Goal: Browse casually

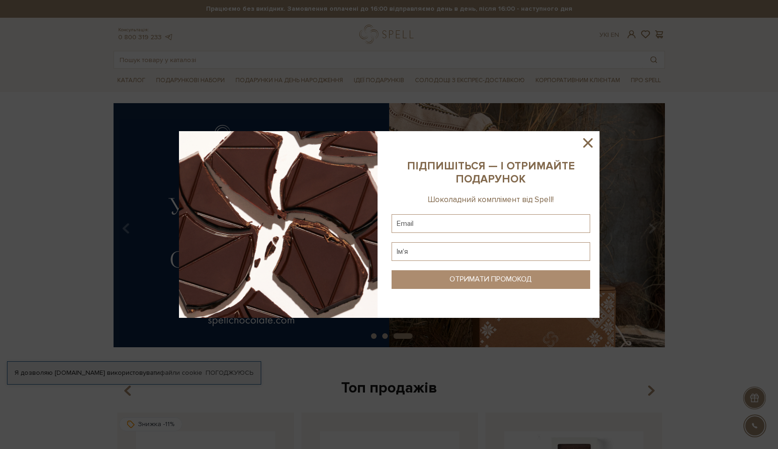
click at [588, 142] on icon at bounding box center [587, 142] width 9 height 9
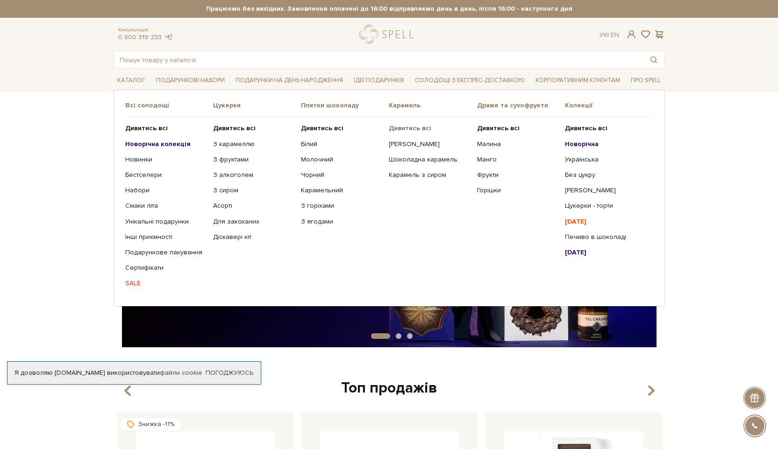
click at [410, 128] on b "Дивитись всі" at bounding box center [410, 128] width 43 height 8
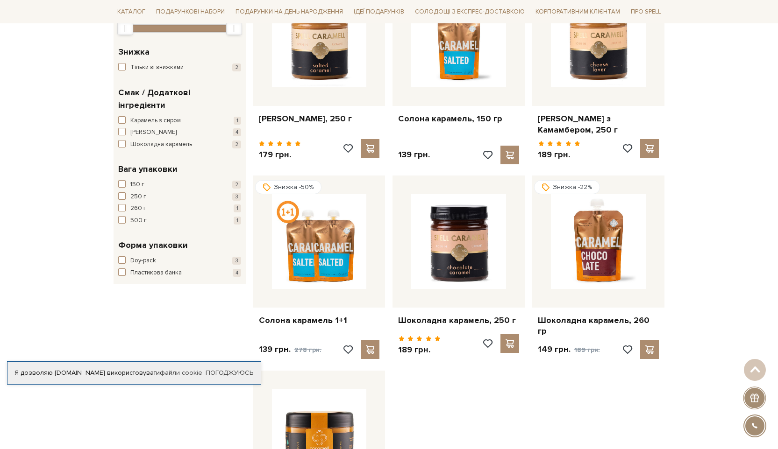
scroll to position [129, 0]
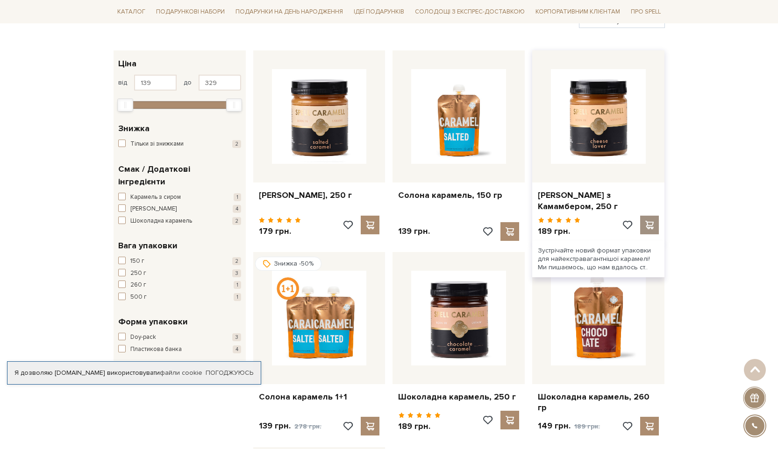
click at [651, 225] on span at bounding box center [650, 225] width 12 height 8
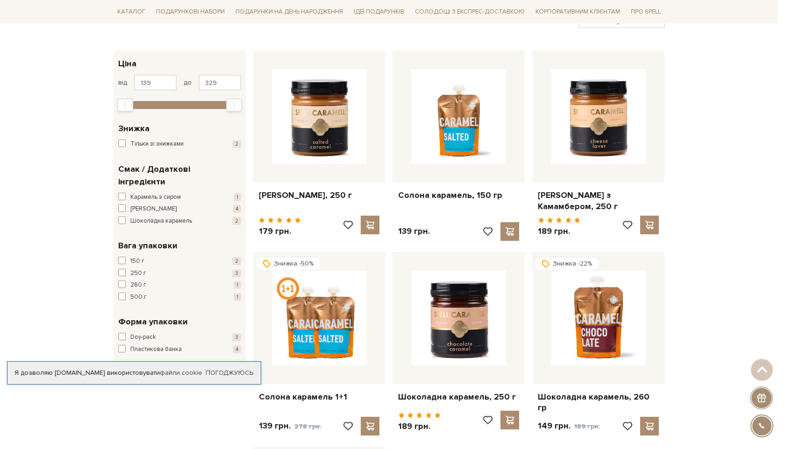
click at [135, 13] on div at bounding box center [392, 224] width 785 height 449
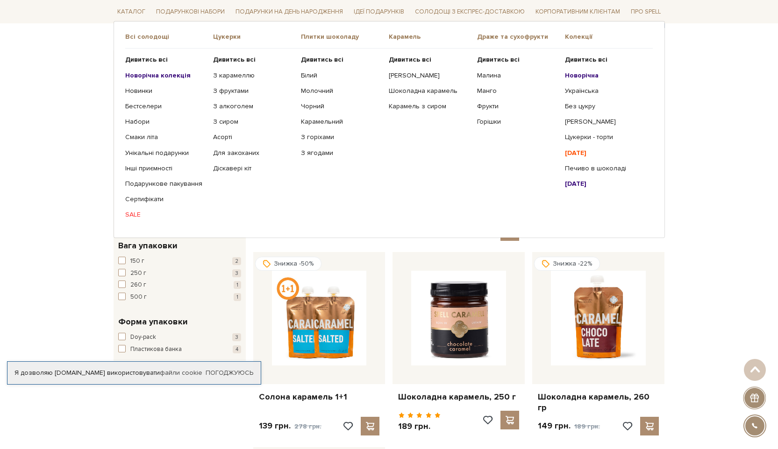
click at [132, 215] on link "SALE" at bounding box center [165, 215] width 81 height 8
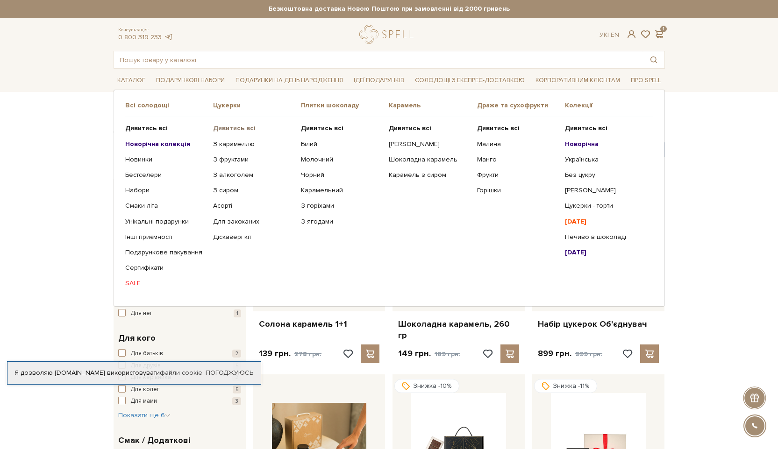
click at [234, 131] on b "Дивитись всі" at bounding box center [234, 128] width 43 height 8
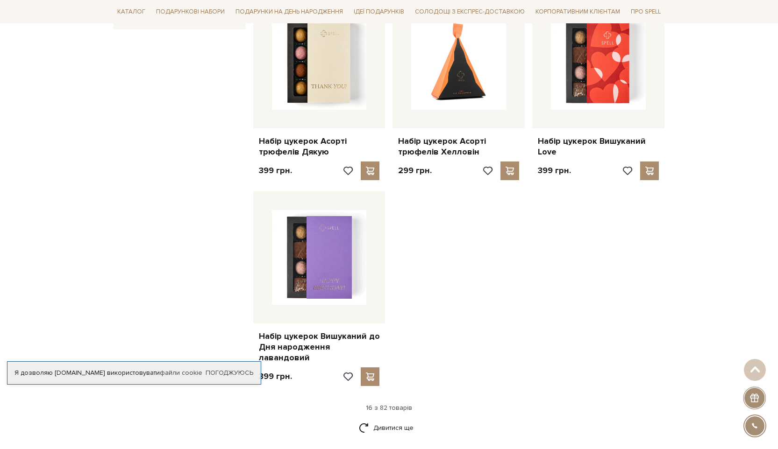
scroll to position [1006, 0]
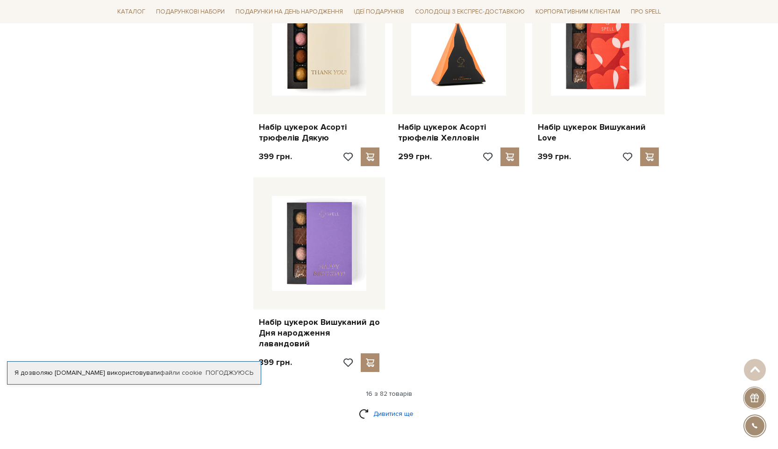
click at [380, 406] on link "Дивитися ще" at bounding box center [389, 414] width 61 height 16
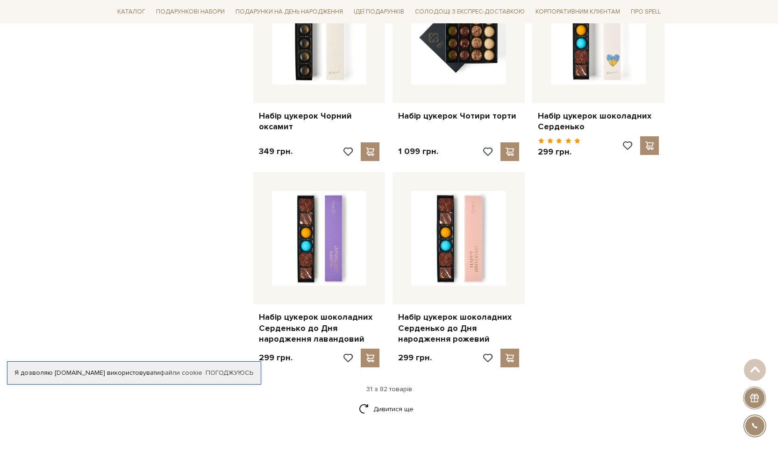
scroll to position [2118, 0]
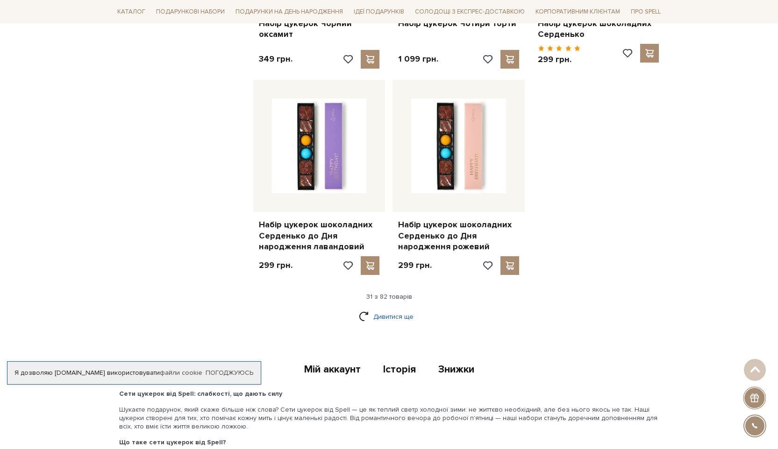
click at [382, 309] on link "Дивитися ще" at bounding box center [389, 317] width 61 height 16
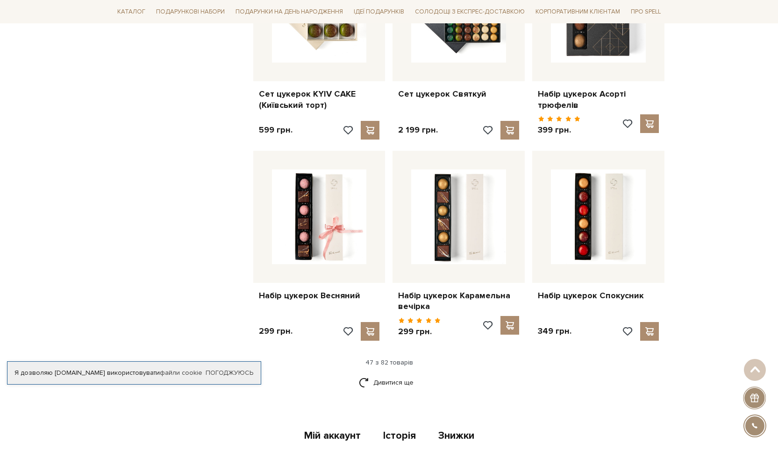
scroll to position [3081, 0]
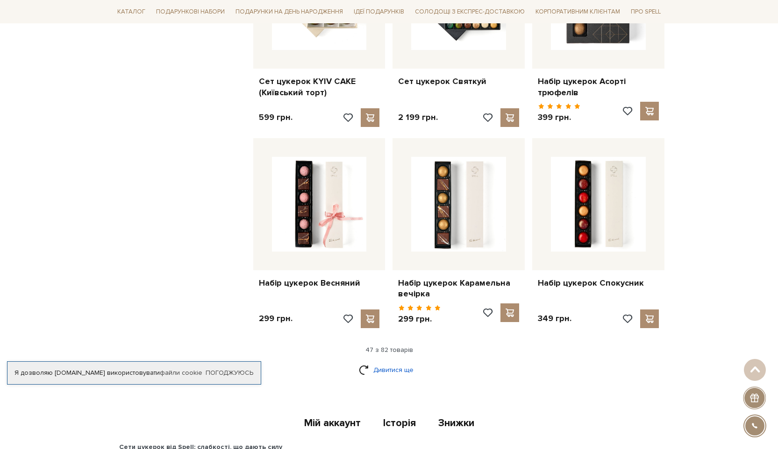
click at [391, 362] on link "Дивитися ще" at bounding box center [389, 370] width 61 height 16
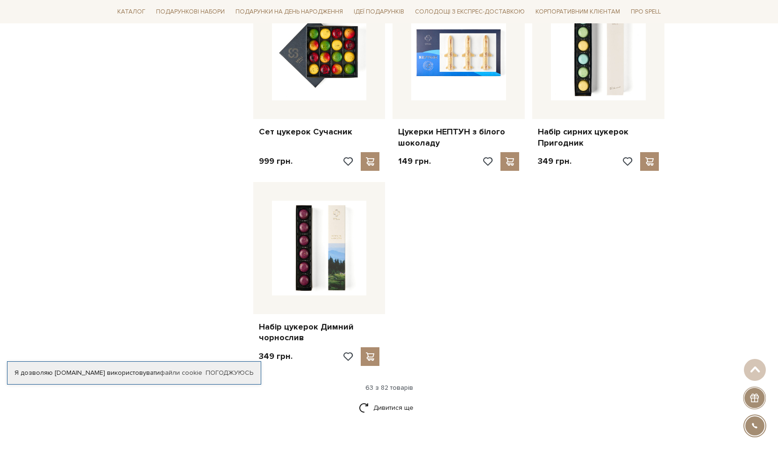
scroll to position [4286, 0]
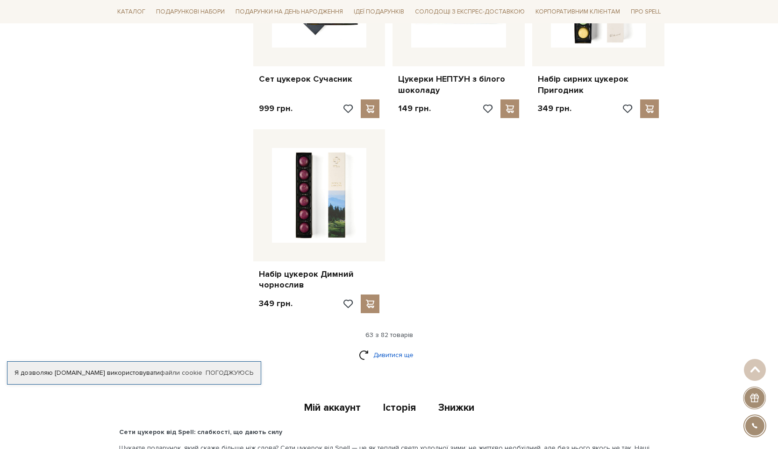
click at [381, 347] on link "Дивитися ще" at bounding box center [389, 355] width 61 height 16
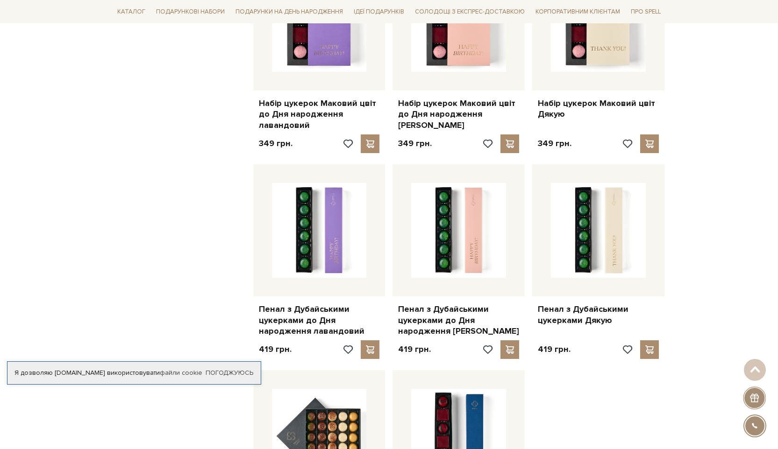
scroll to position [5197, 0]
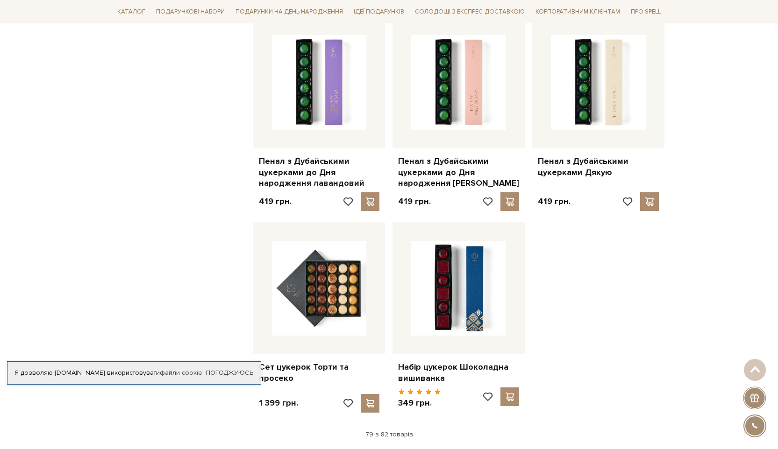
click at [386, 447] on link "Дивитися ще" at bounding box center [389, 455] width 61 height 16
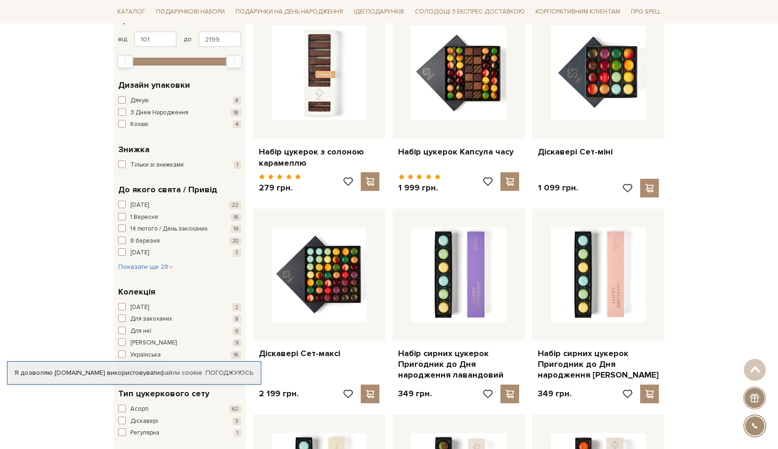
scroll to position [78, 0]
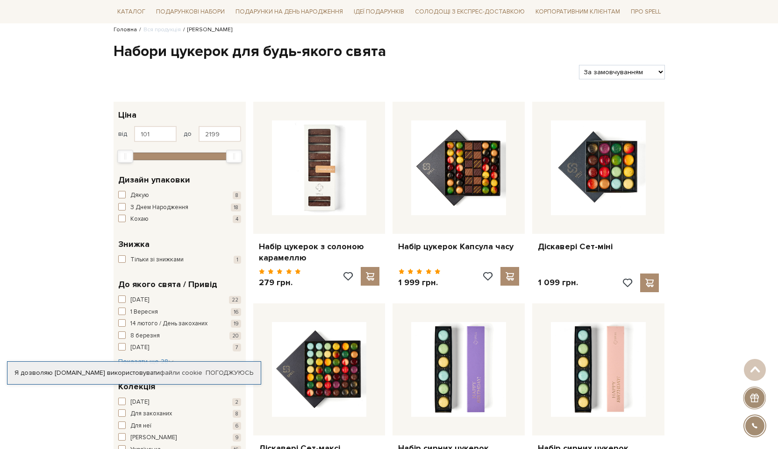
click at [121, 29] on link "Головна" at bounding box center [124, 29] width 23 height 7
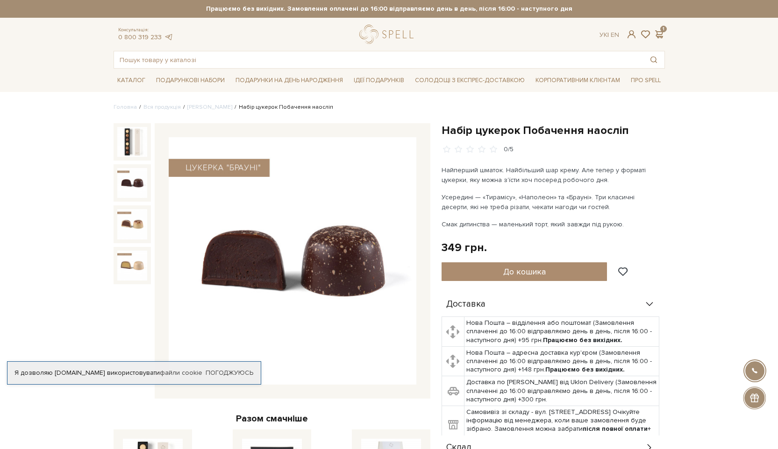
click at [131, 186] on img at bounding box center [132, 183] width 30 height 30
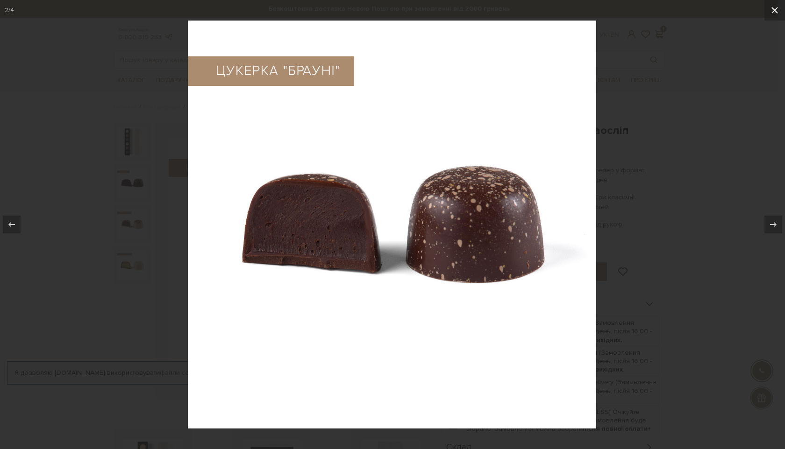
click at [775, 12] on icon at bounding box center [774, 10] width 11 height 11
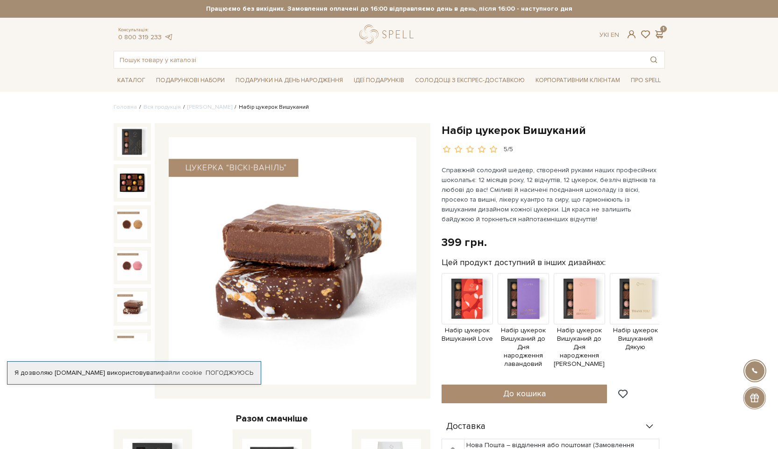
scroll to position [20, 0]
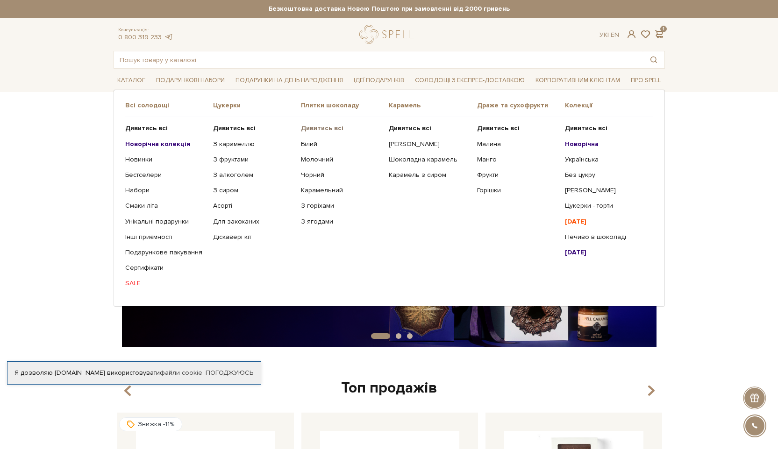
click at [317, 128] on b "Дивитись всі" at bounding box center [322, 128] width 43 height 8
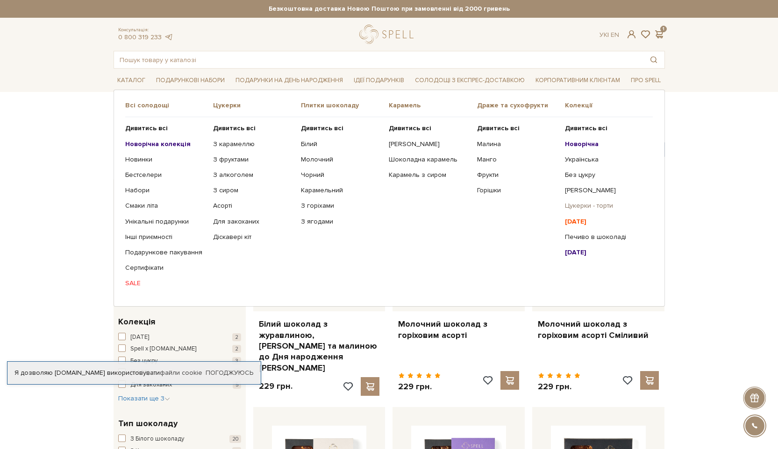
click at [595, 207] on link "Цукерки - торти" at bounding box center [605, 206] width 81 height 8
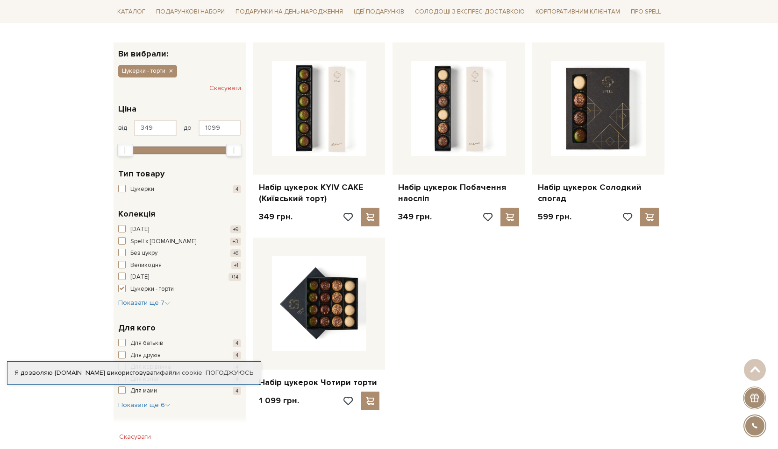
scroll to position [151, 0]
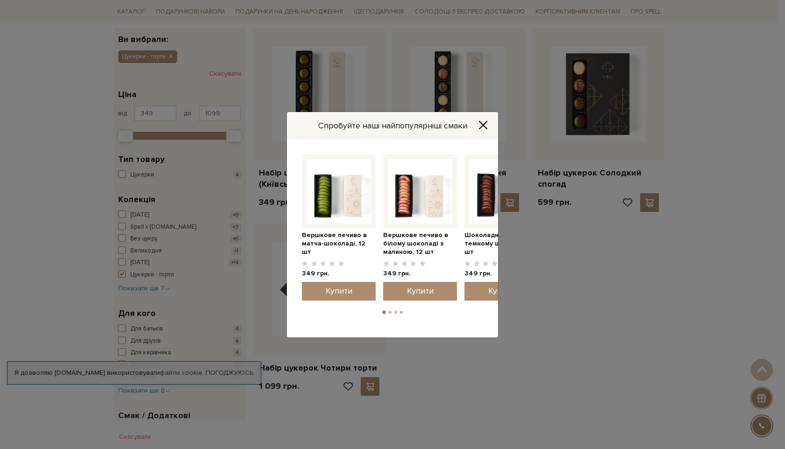
click at [483, 125] on icon "Close" at bounding box center [482, 124] width 7 height 7
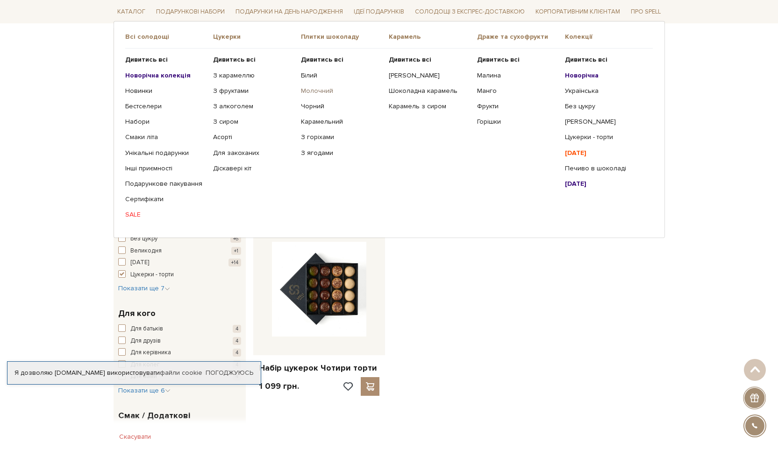
click at [312, 92] on link "Молочний" at bounding box center [341, 91] width 81 height 8
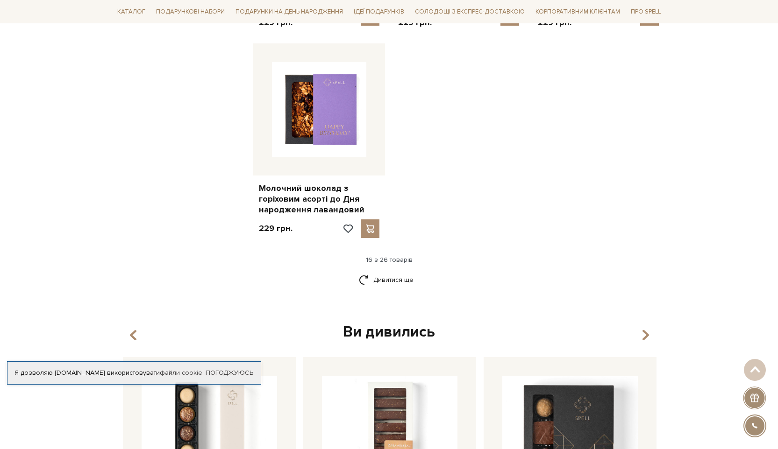
scroll to position [1209, 0]
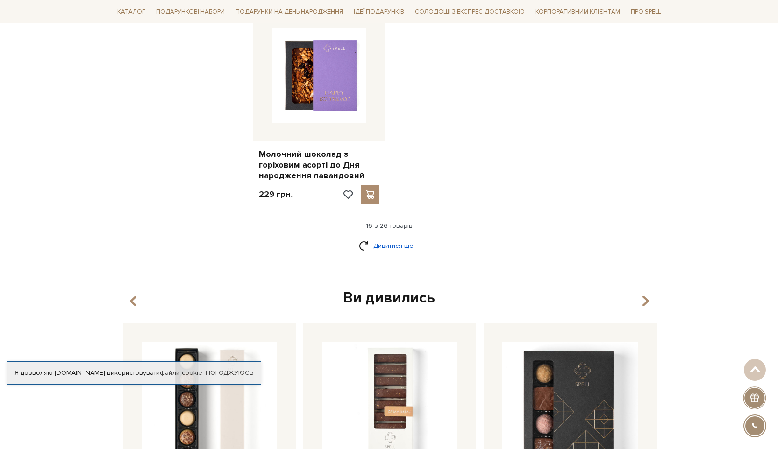
click at [398, 245] on link "Дивитися ще" at bounding box center [389, 246] width 61 height 16
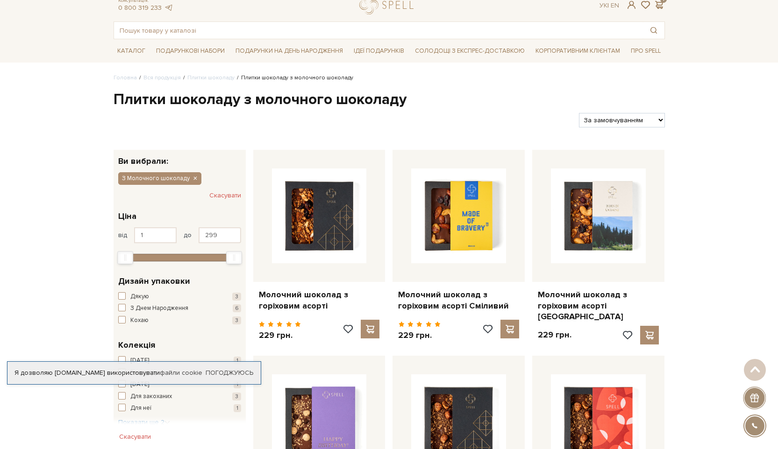
scroll to position [0, 0]
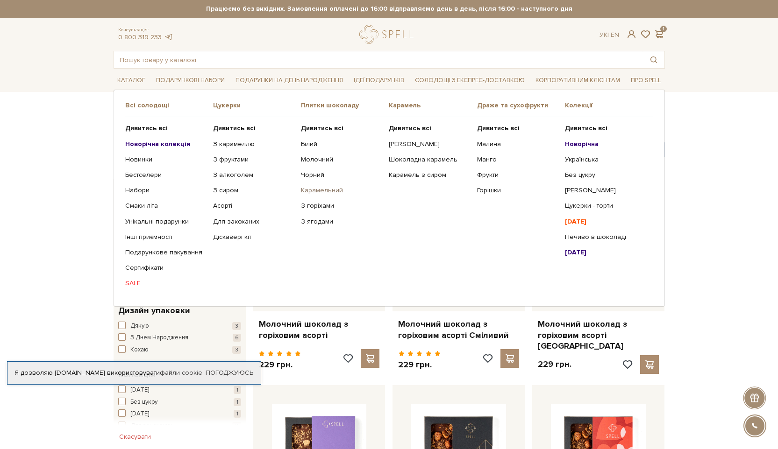
click at [313, 191] on link "Карамельний" at bounding box center [341, 190] width 81 height 8
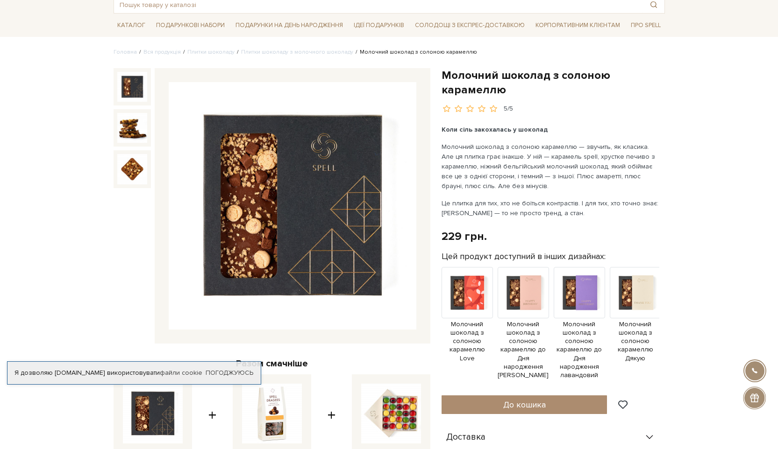
scroll to position [70, 0]
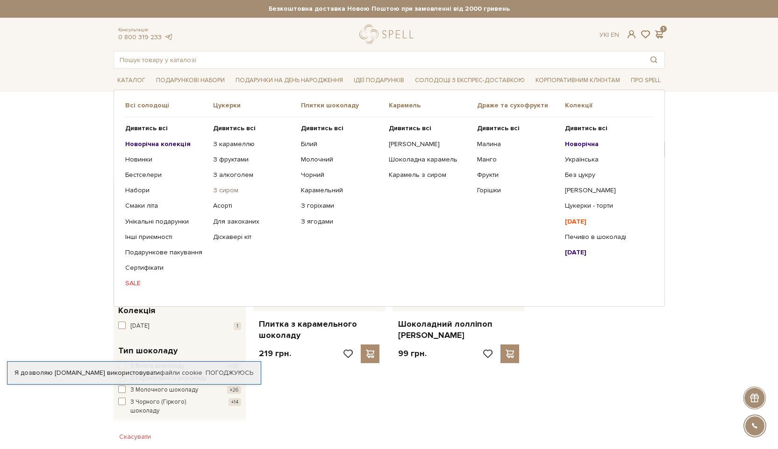
click at [225, 193] on link "З сиром" at bounding box center [253, 190] width 81 height 8
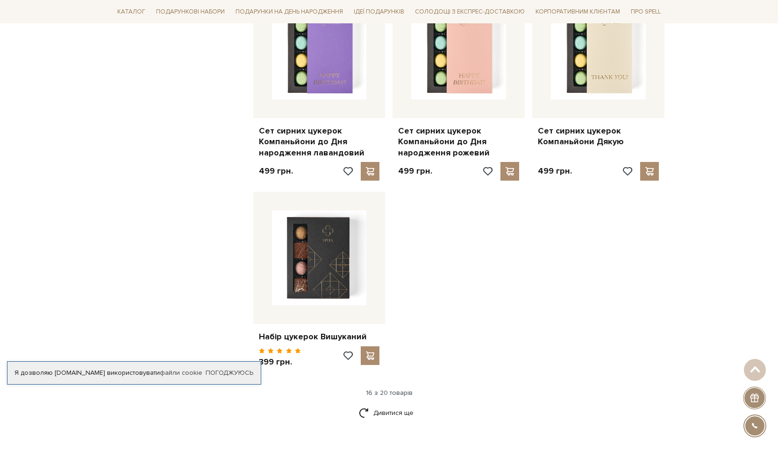
scroll to position [1078, 0]
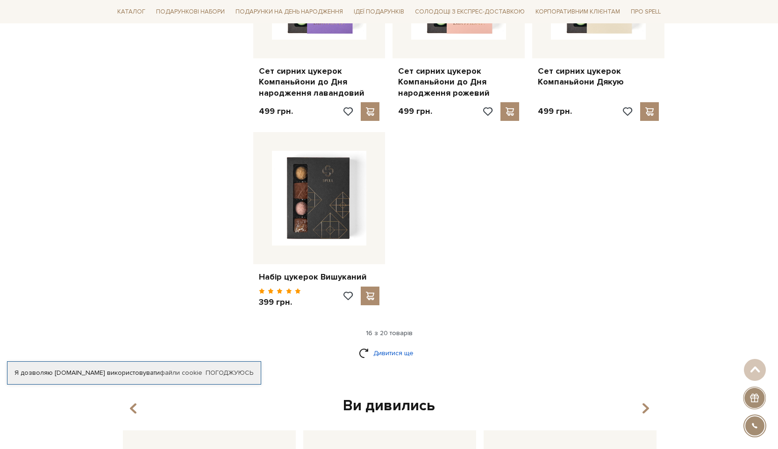
click at [409, 355] on link "Дивитися ще" at bounding box center [389, 353] width 61 height 16
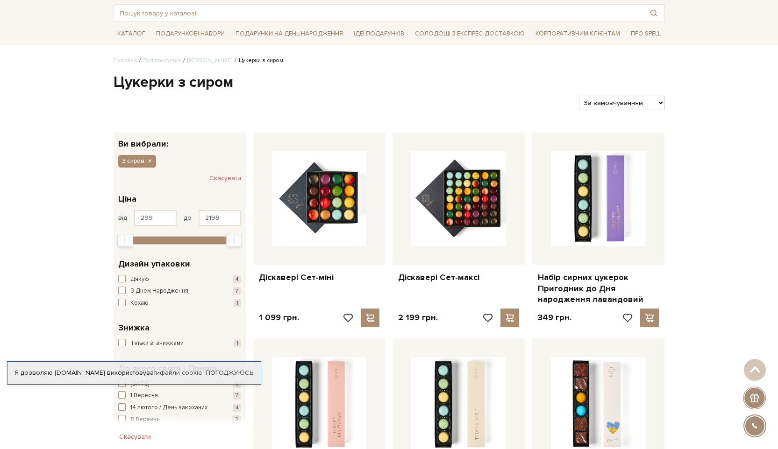
scroll to position [0, 0]
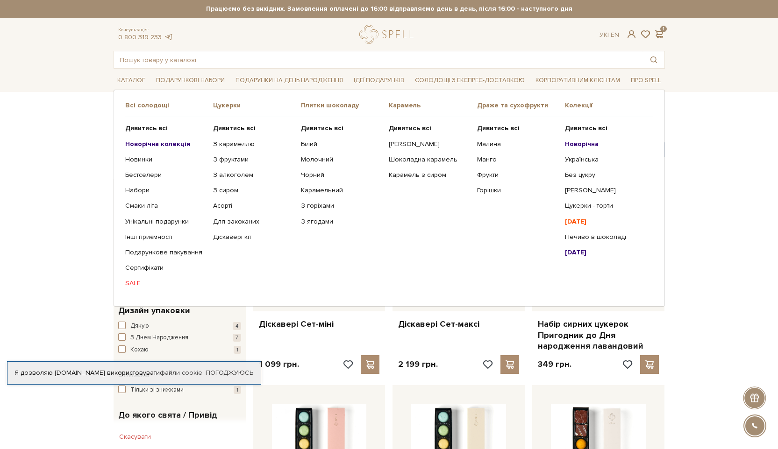
click at [133, 284] on link "SALE" at bounding box center [165, 283] width 81 height 8
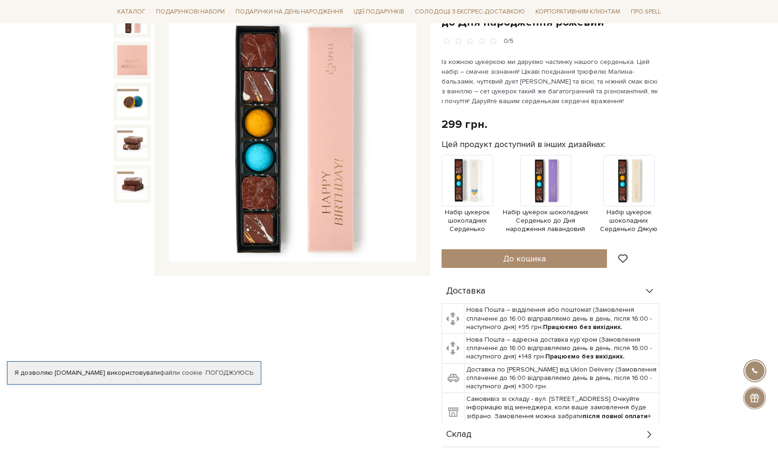
scroll to position [123, 0]
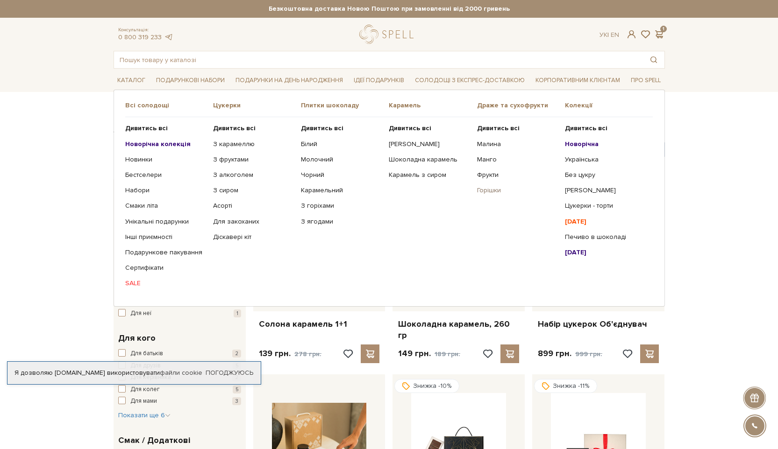
click at [492, 192] on link "Горішки" at bounding box center [517, 190] width 81 height 8
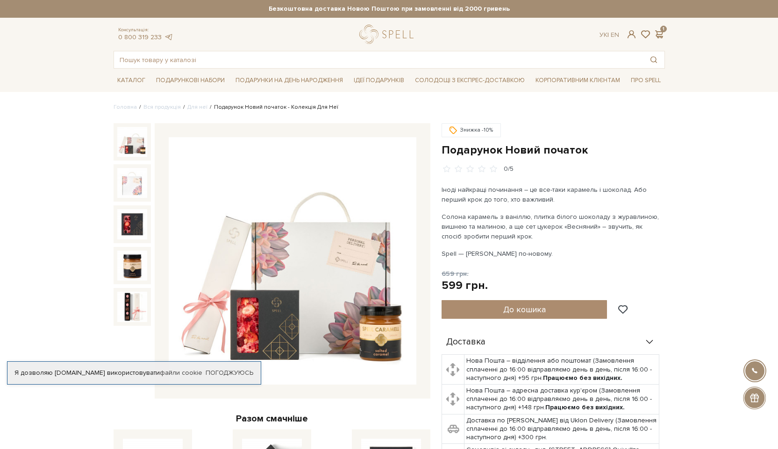
scroll to position [121, 0]
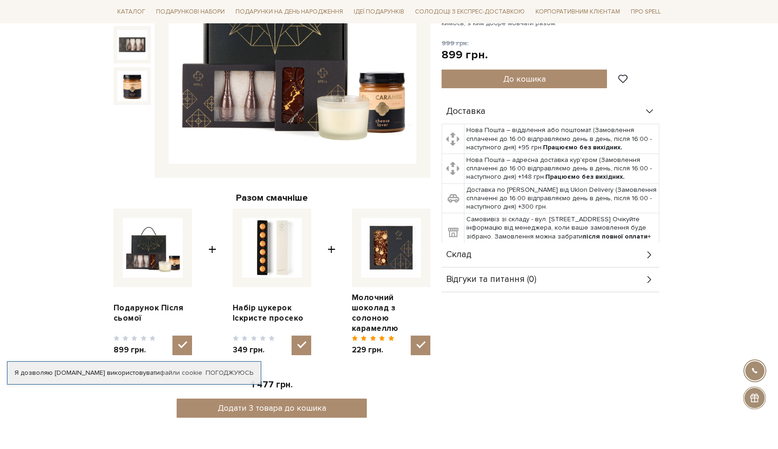
scroll to position [103, 0]
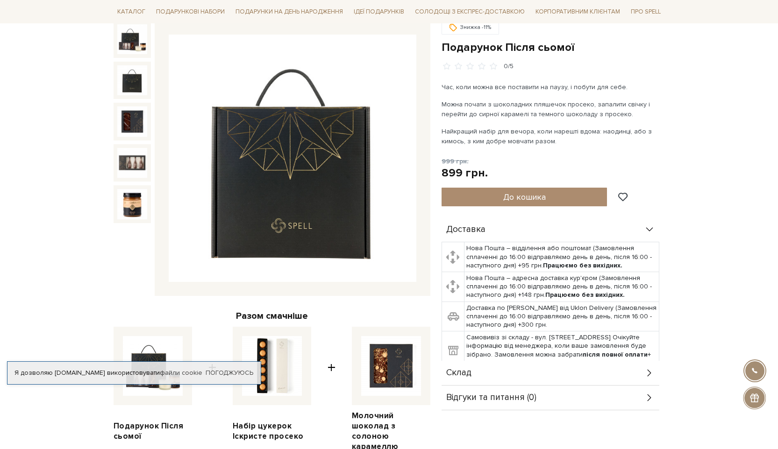
click at [133, 85] on img at bounding box center [132, 80] width 30 height 30
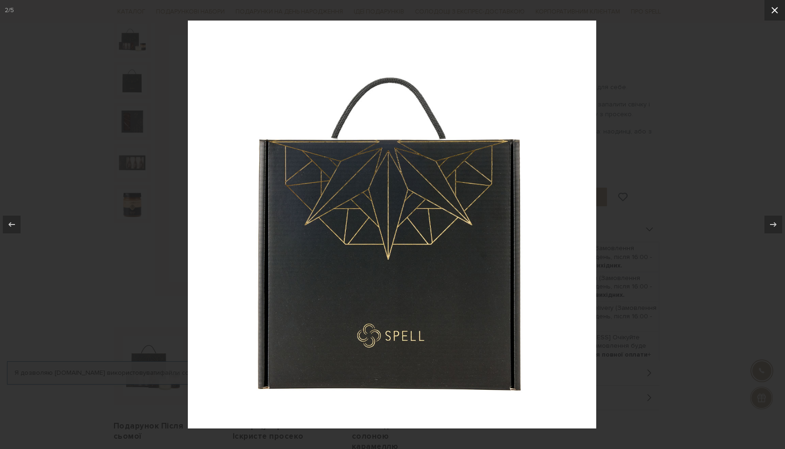
click at [774, 10] on icon at bounding box center [774, 10] width 7 height 7
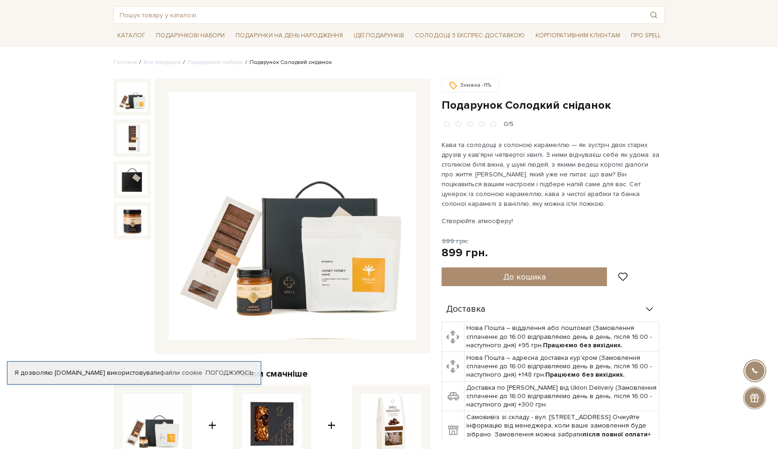
scroll to position [69, 0]
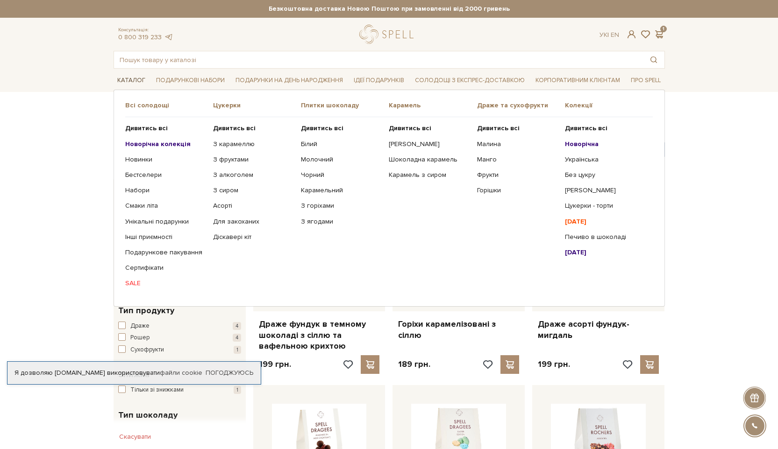
click at [124, 82] on link "Каталог" at bounding box center [130, 80] width 35 height 14
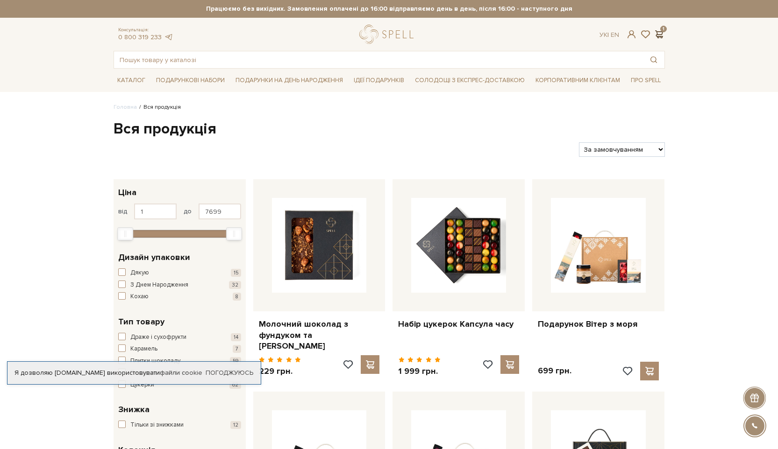
click at [658, 33] on span at bounding box center [658, 34] width 11 height 10
